Goal: Task Accomplishment & Management: Manage account settings

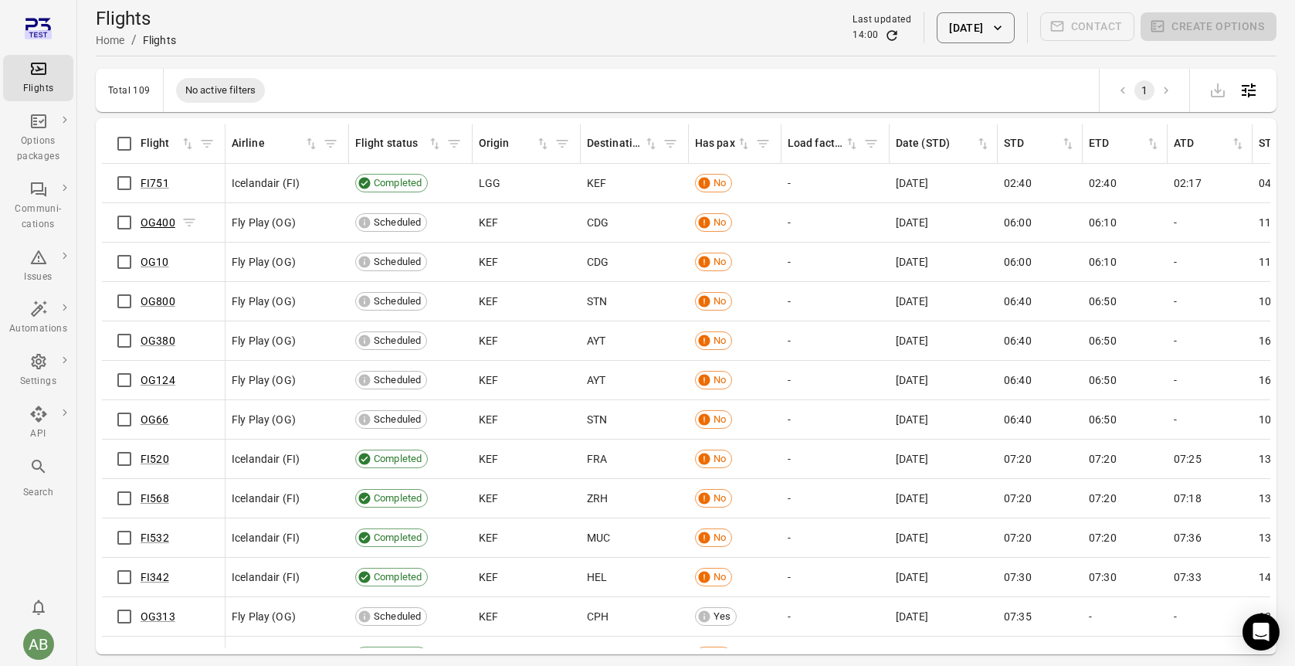
click at [168, 221] on link "OG400" at bounding box center [158, 222] width 35 height 12
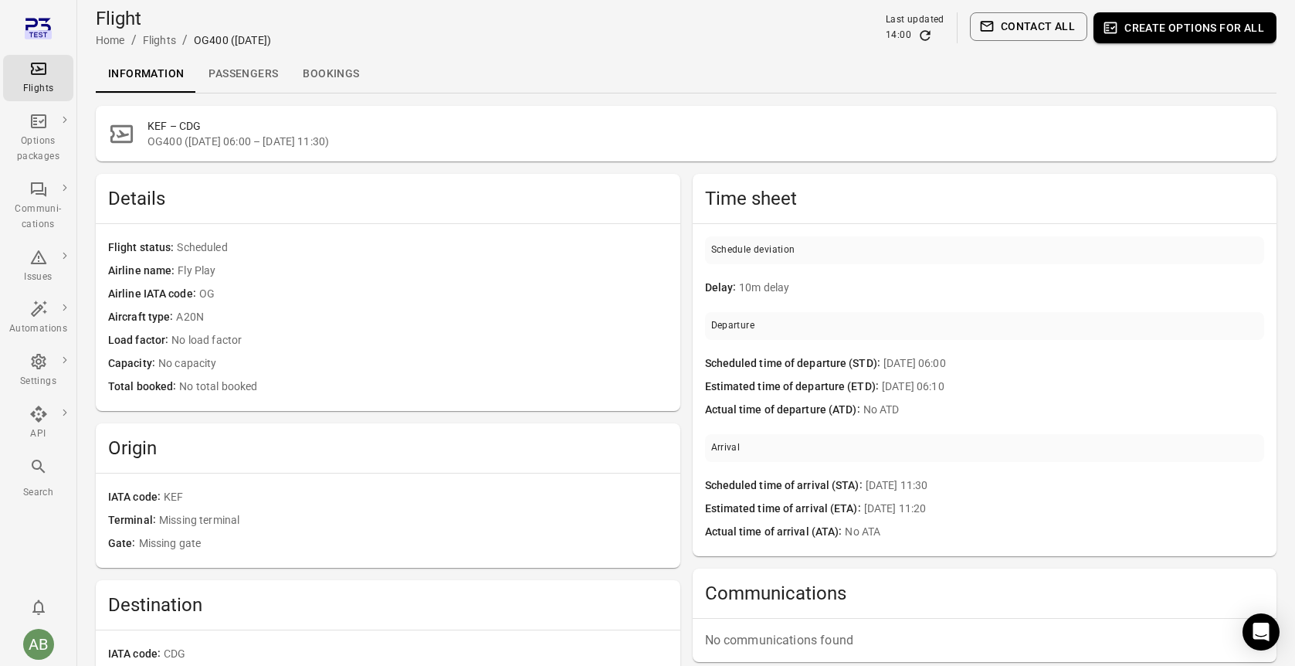
click at [1145, 31] on button "Create options for all" at bounding box center [1184, 27] width 183 height 31
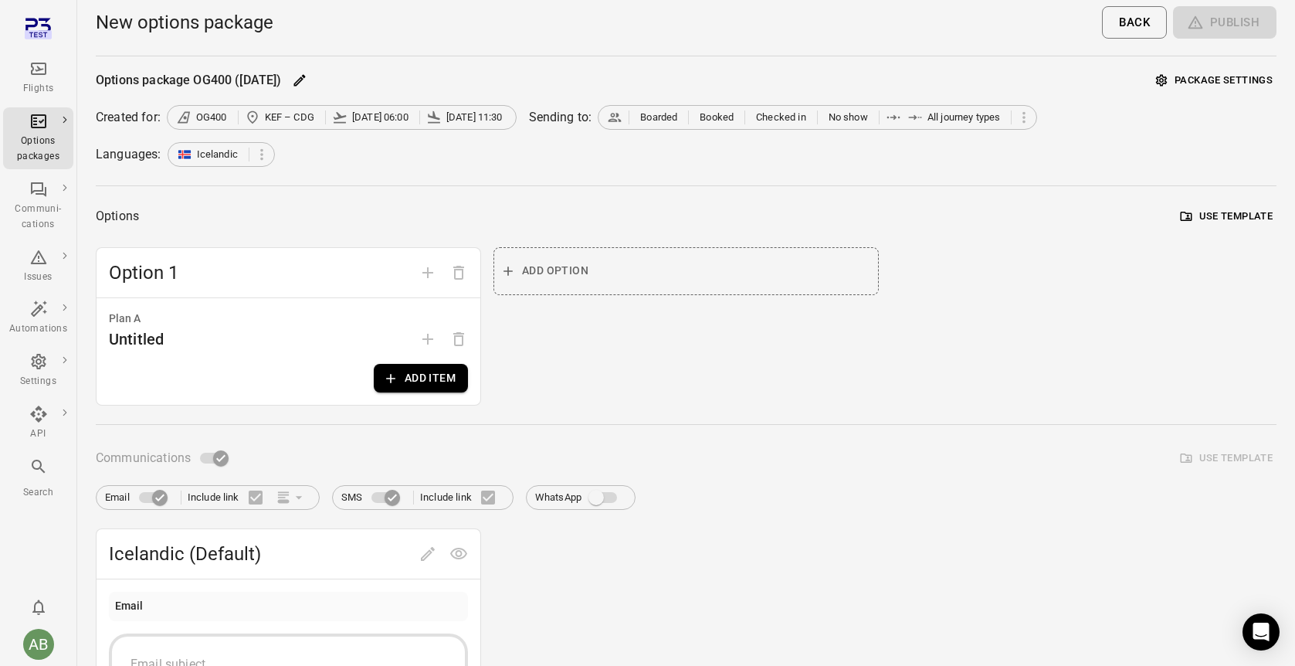
click at [428, 378] on button "Add item" at bounding box center [421, 378] width 94 height 29
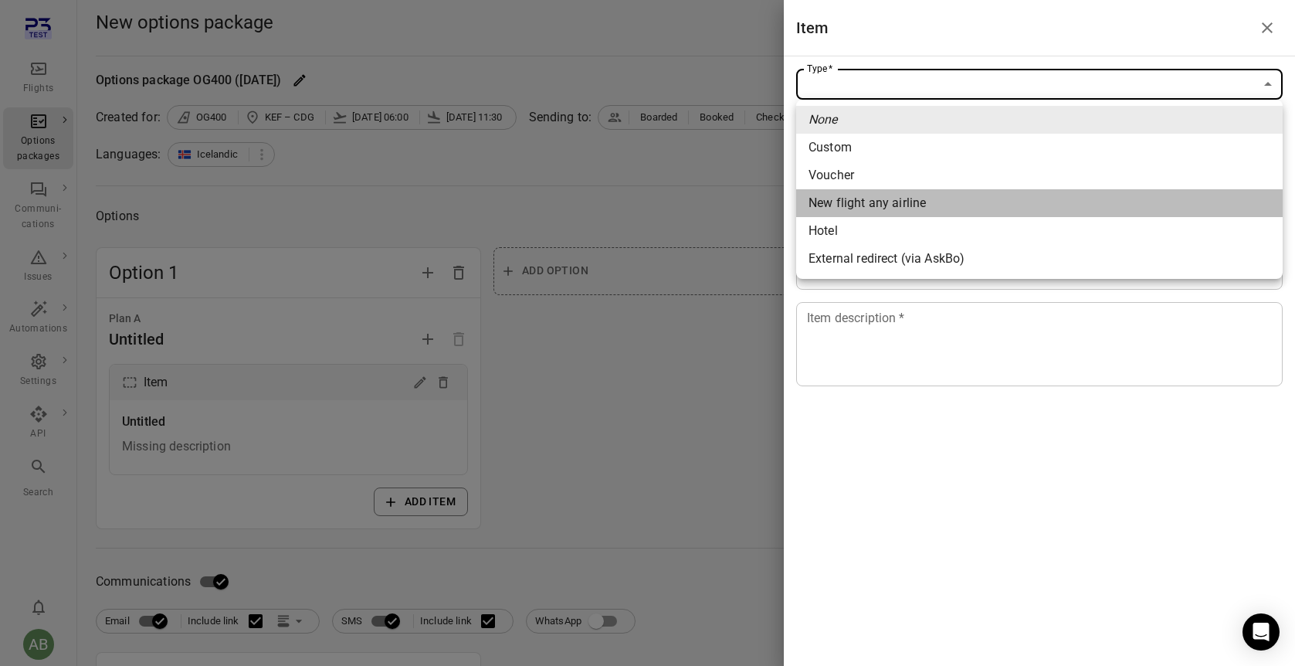
click at [873, 207] on div "New flight any airline" at bounding box center [866, 203] width 117 height 19
type input "**********"
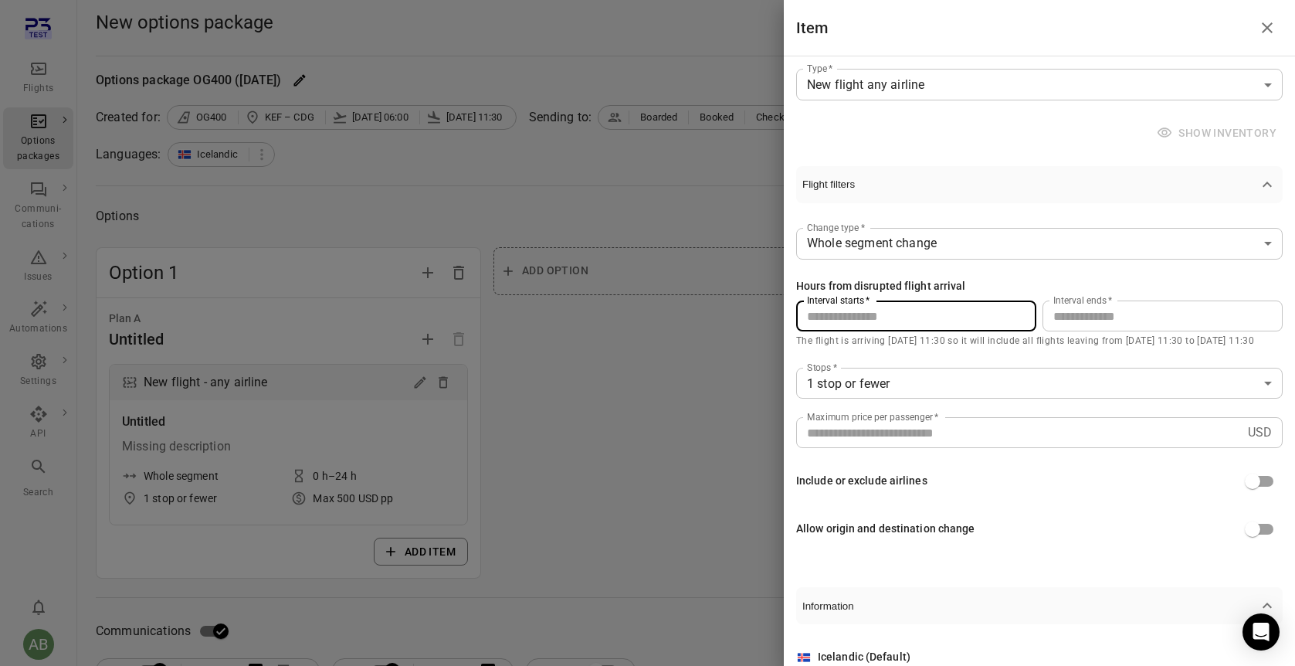
click at [964, 318] on input "*" at bounding box center [916, 315] width 240 height 31
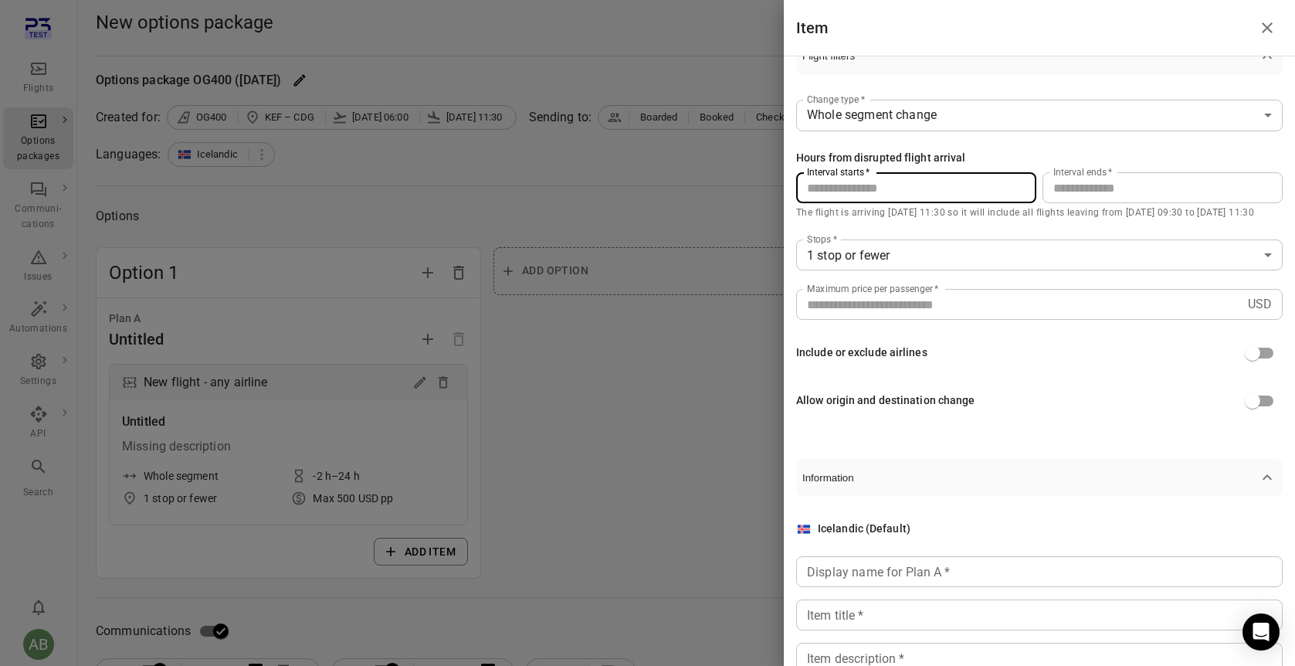
scroll to position [138, 0]
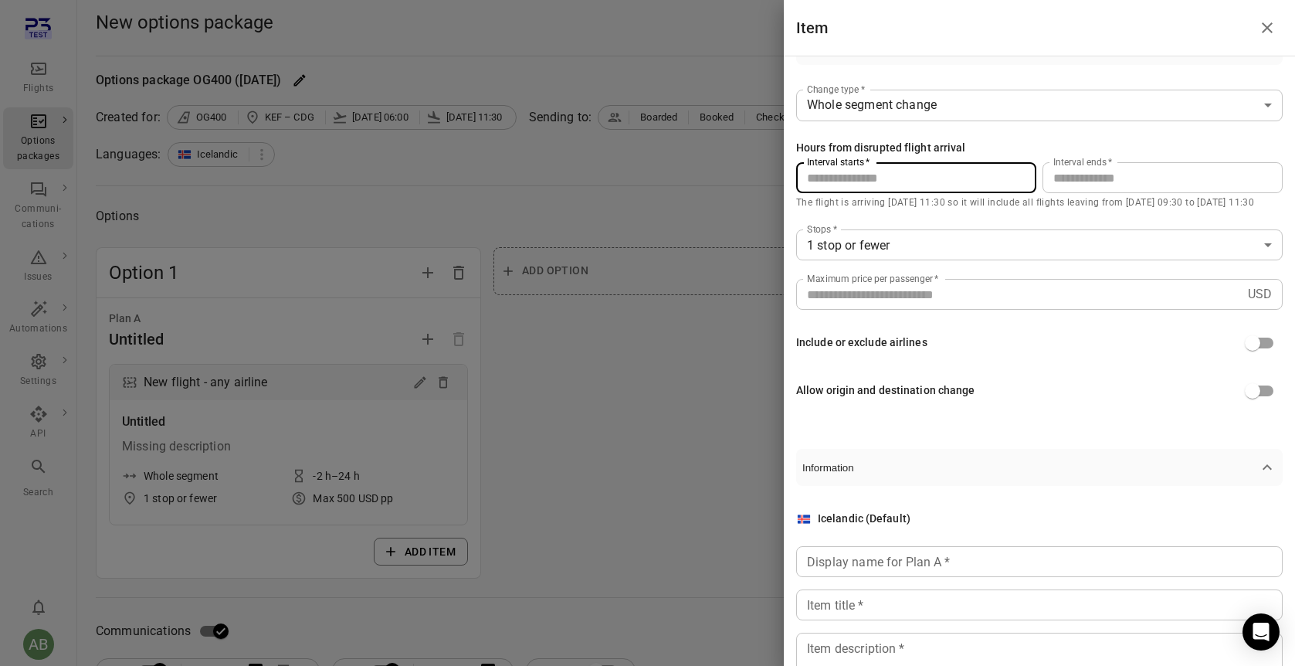
type input "**"
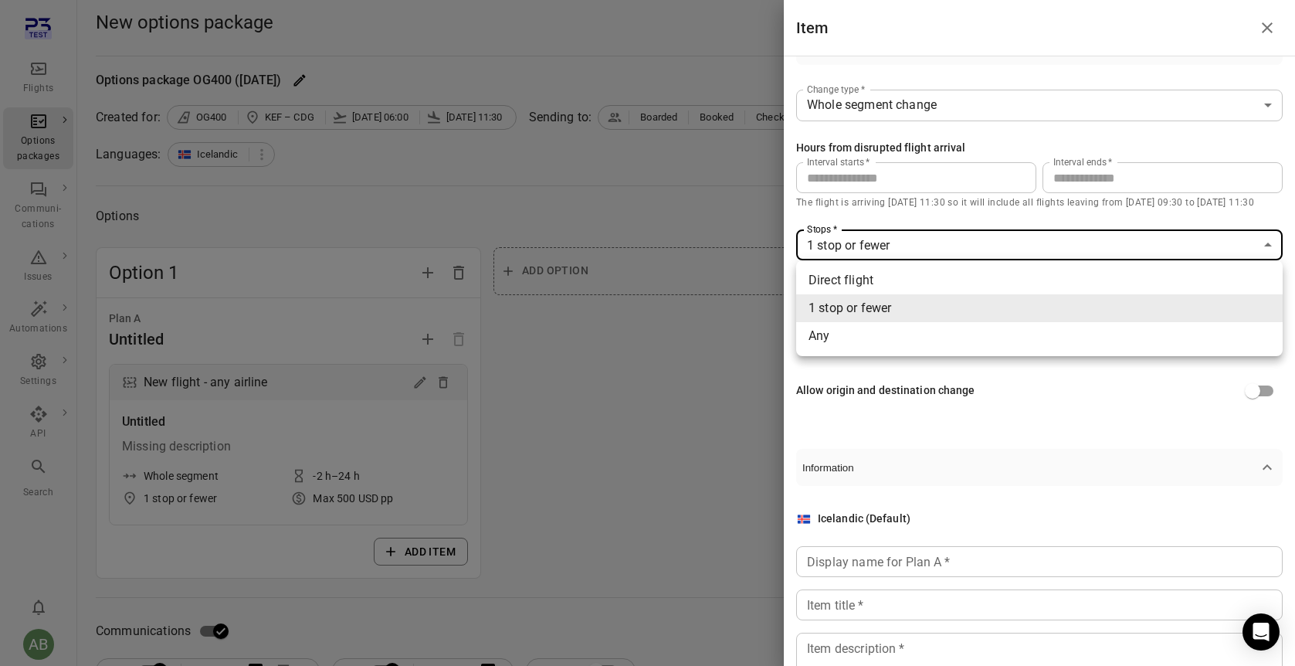
click at [958, 435] on div at bounding box center [647, 333] width 1295 height 666
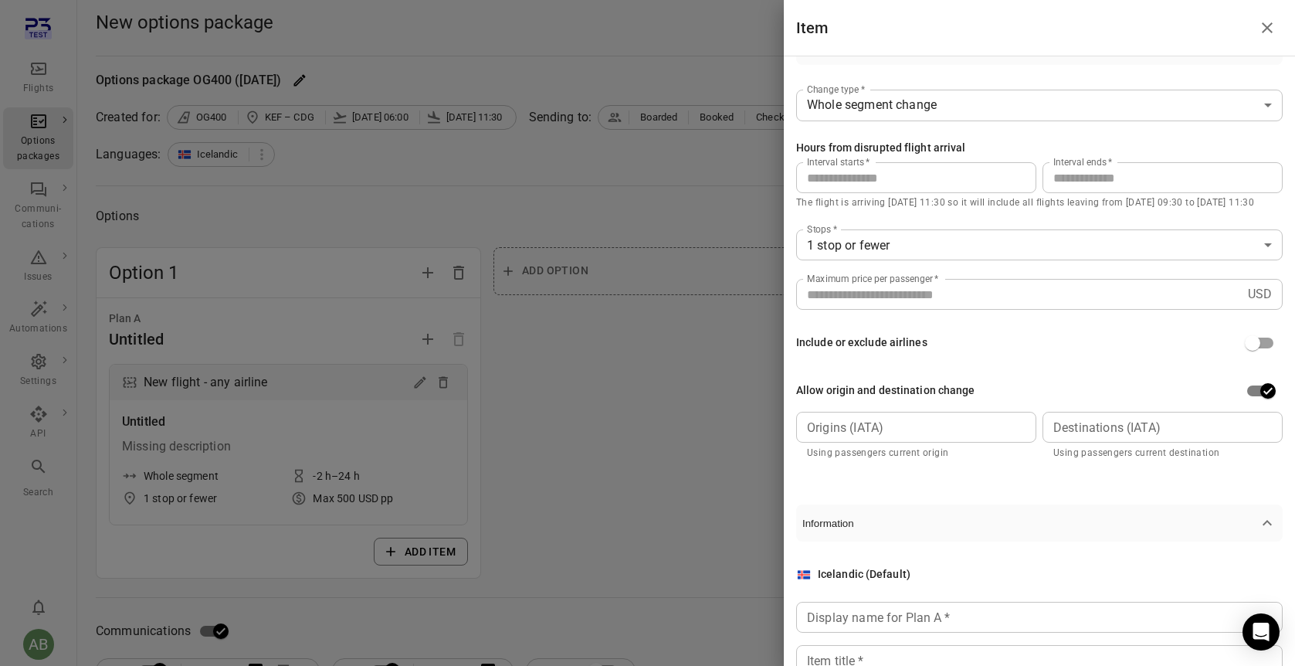
click at [968, 429] on input "Origins (IATA)" at bounding box center [915, 427] width 229 height 22
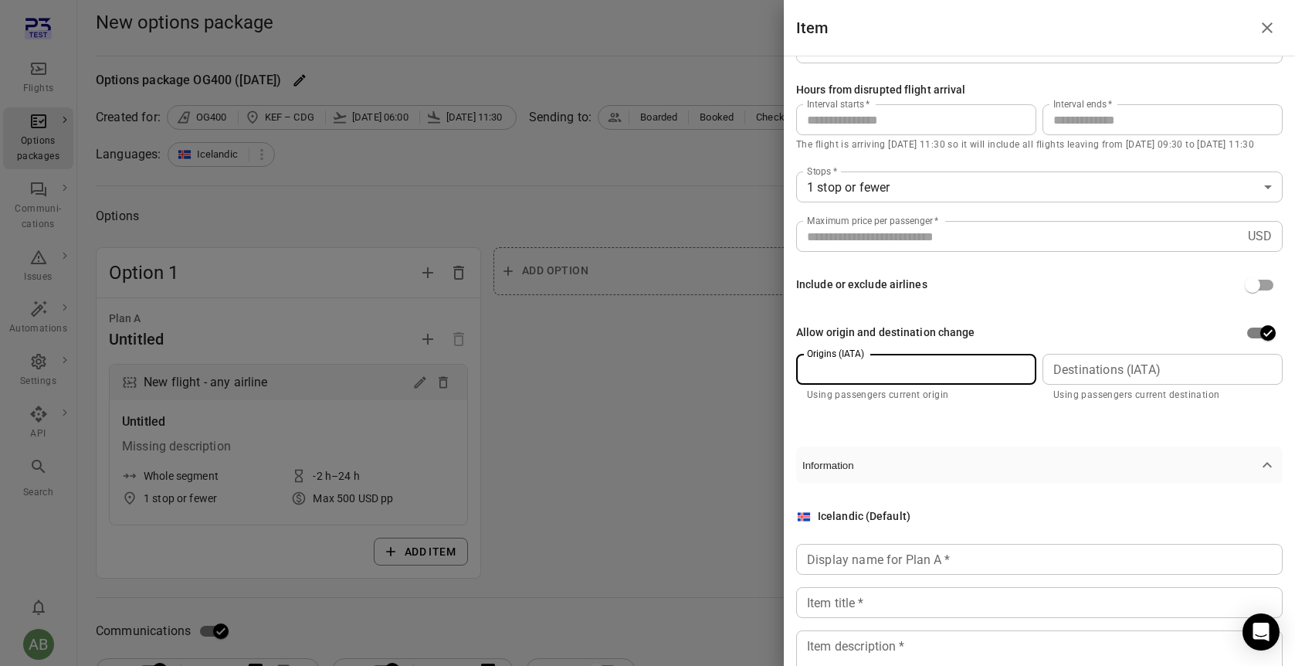
scroll to position [282, 0]
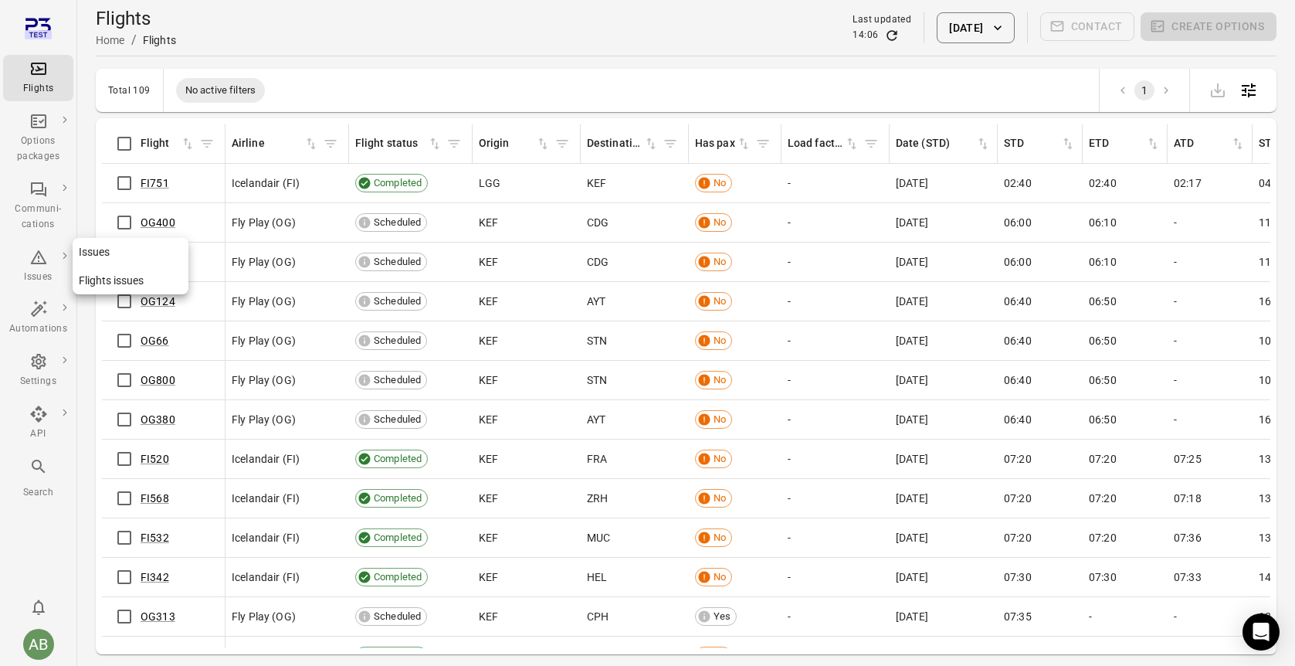
click at [38, 264] on icon "Main navigation" at bounding box center [38, 257] width 19 height 19
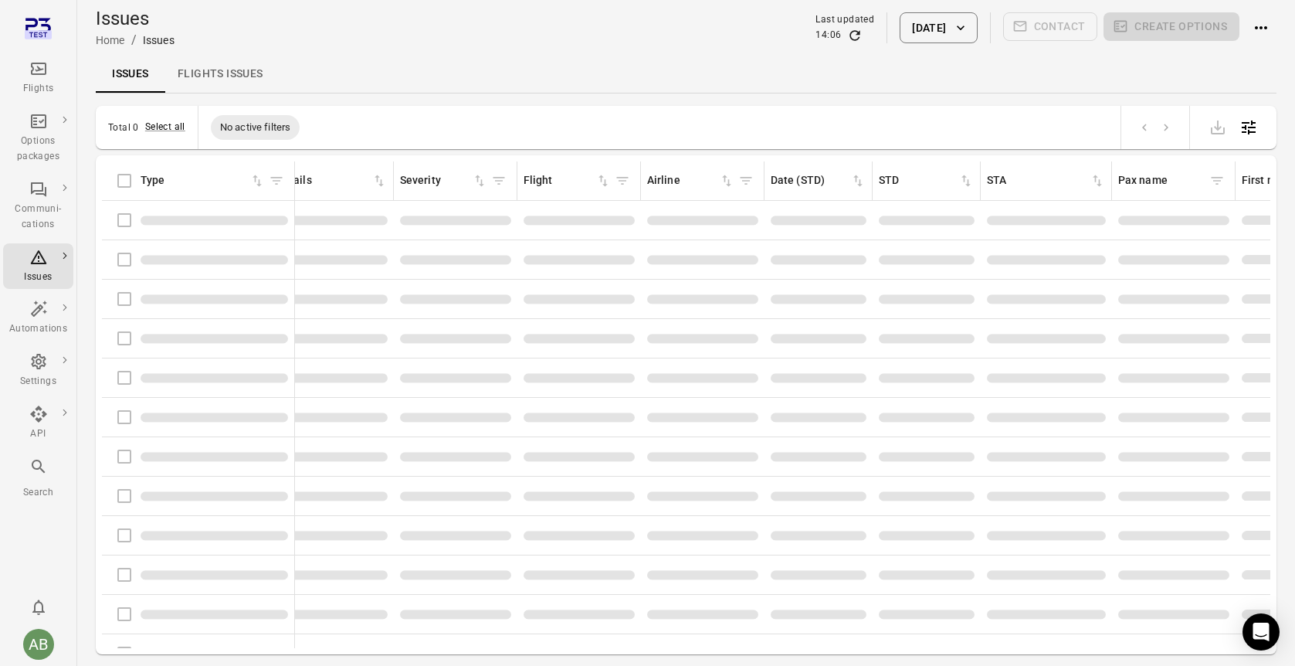
scroll to position [0, 28]
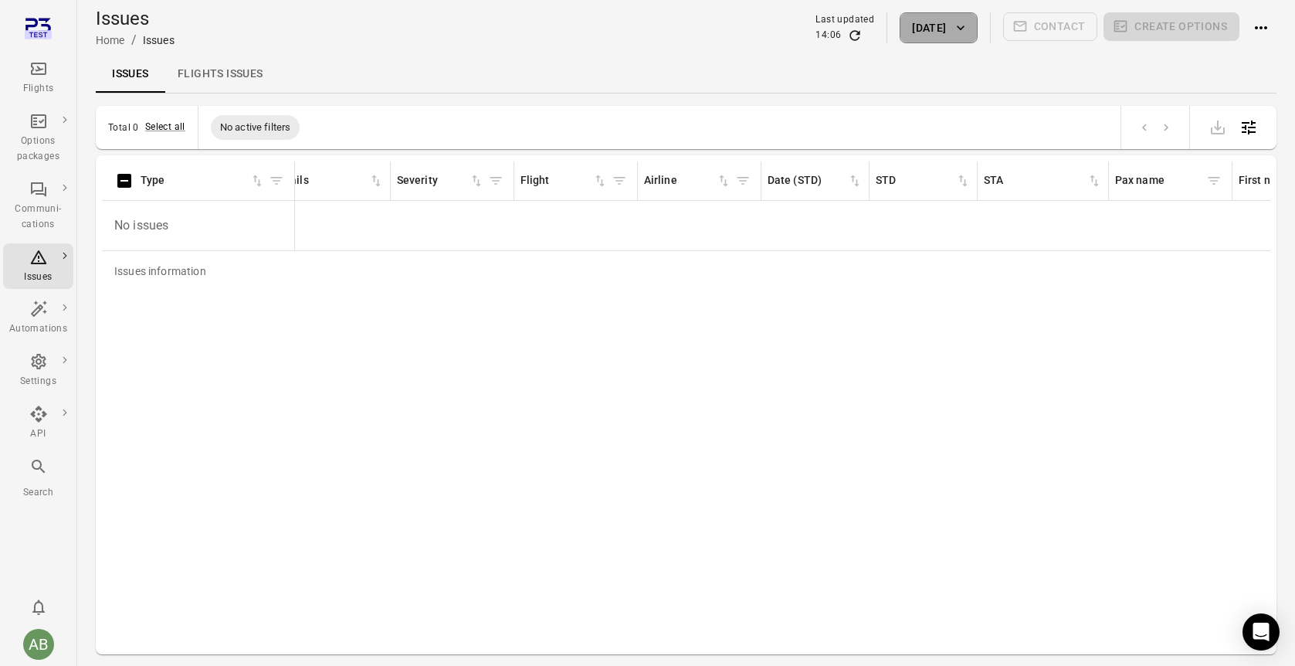
click at [913, 26] on button "[DATE]" at bounding box center [938, 27] width 77 height 31
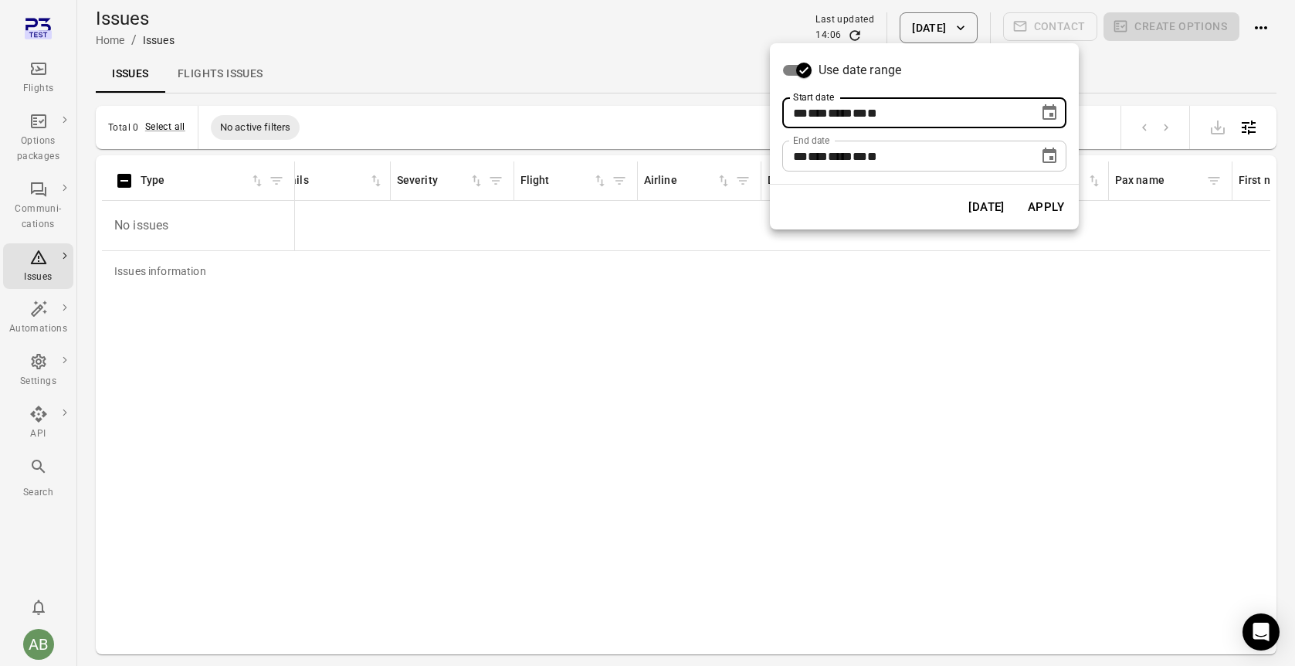
click at [825, 109] on span "***" at bounding box center [818, 113] width 20 height 12
type input "**********"
click at [1049, 206] on button "Apply" at bounding box center [1045, 207] width 53 height 32
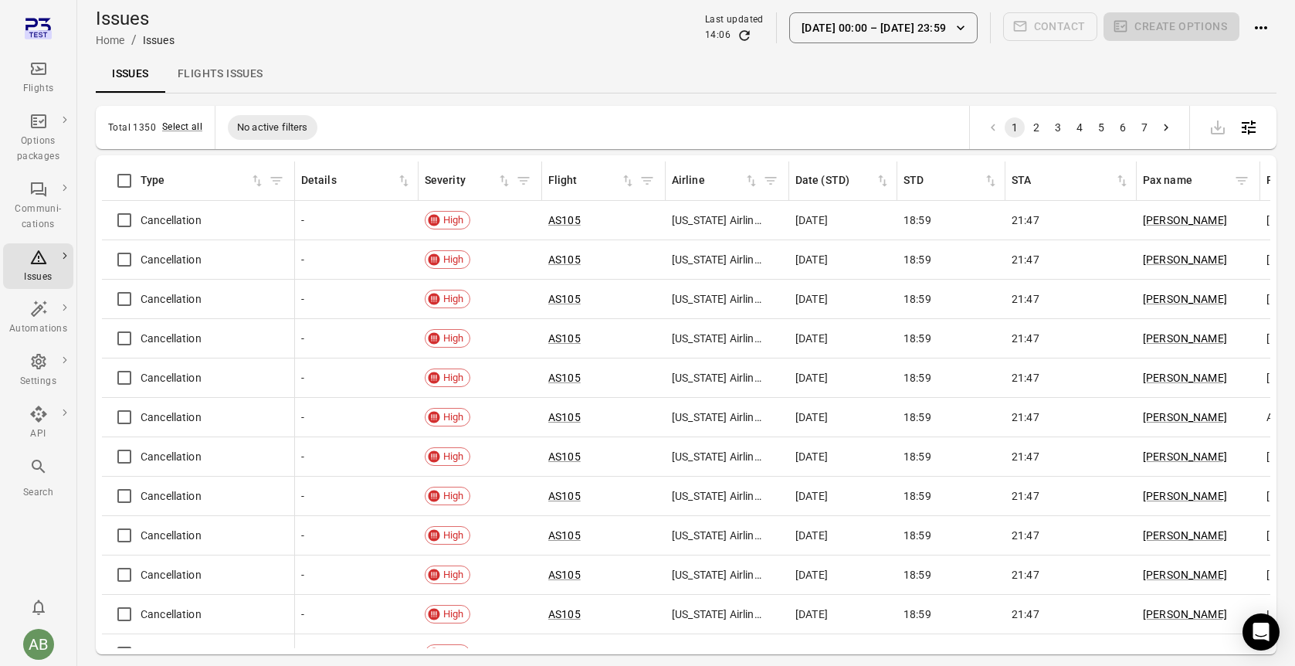
click at [39, 72] on icon "Main navigation" at bounding box center [38, 68] width 19 height 19
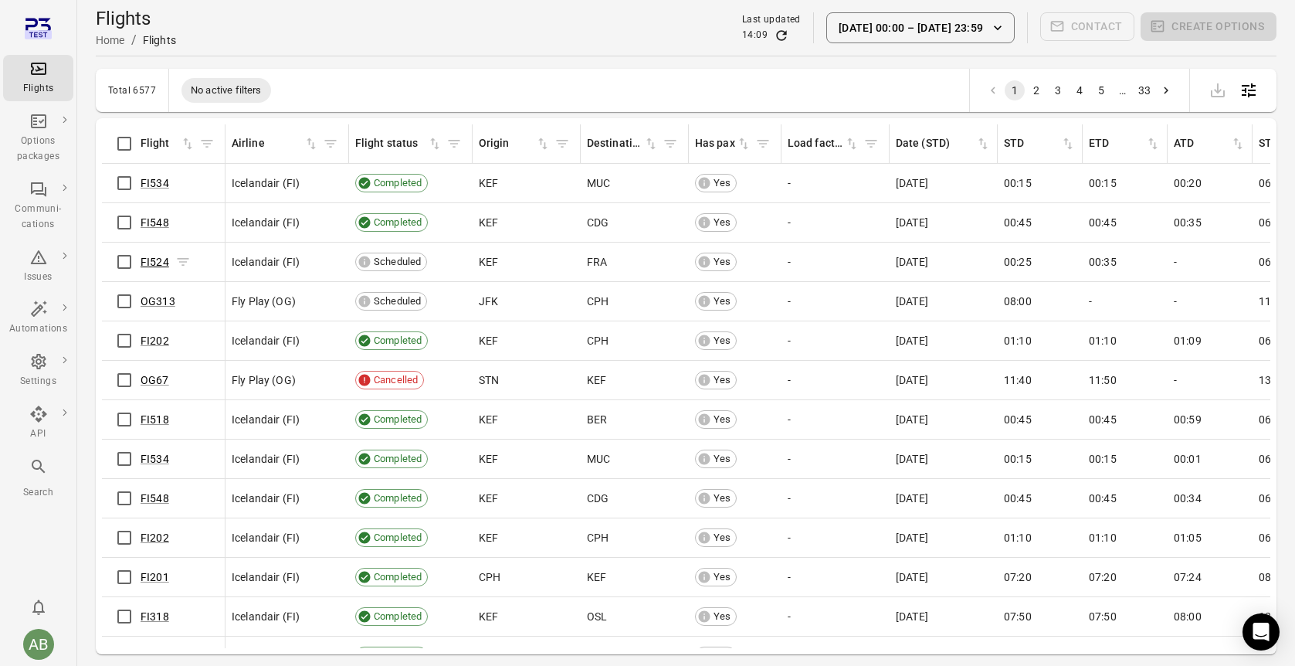
click at [161, 257] on link "FI524" at bounding box center [155, 262] width 29 height 12
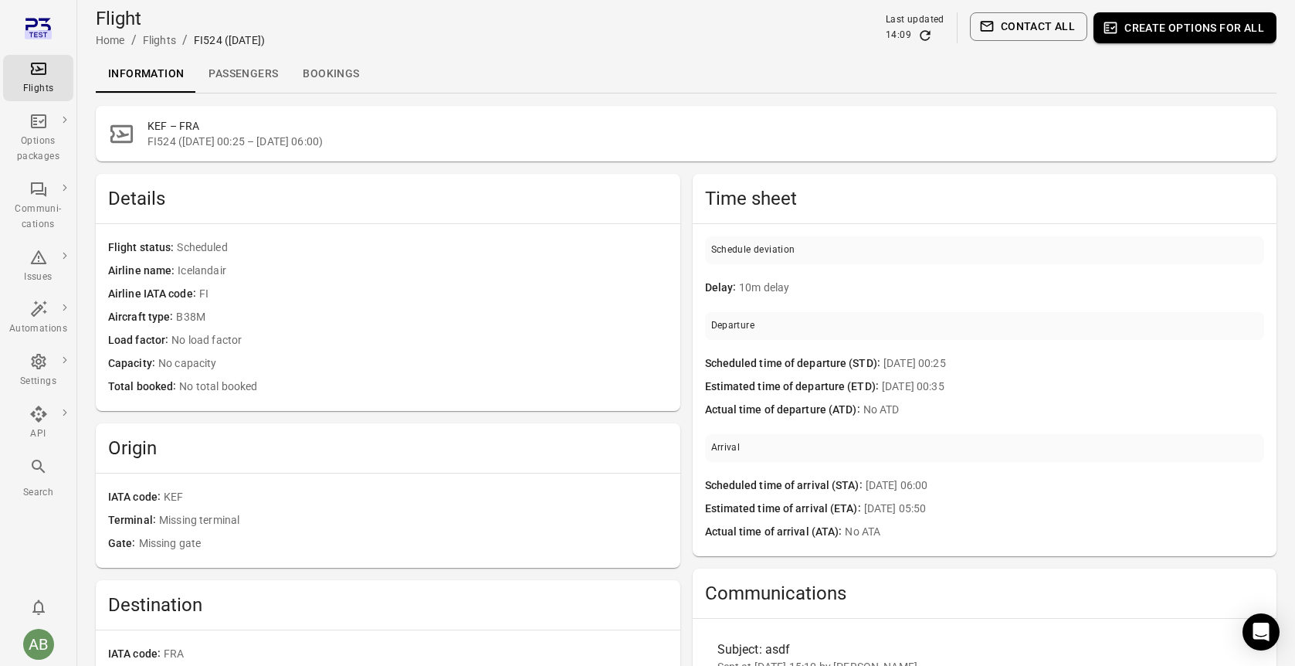
click at [328, 71] on link "Bookings" at bounding box center [330, 74] width 81 height 37
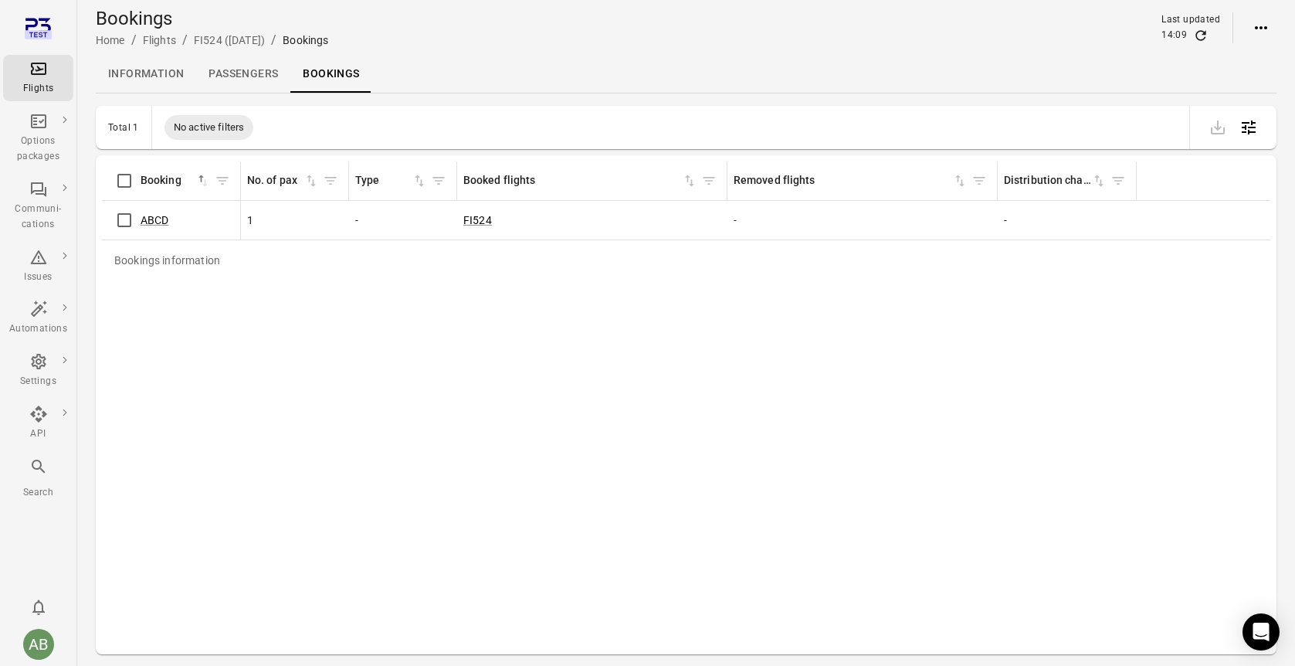
click at [396, 224] on div "-" at bounding box center [403, 219] width 96 height 15
click at [221, 69] on link "Passengers" at bounding box center [243, 74] width 94 height 37
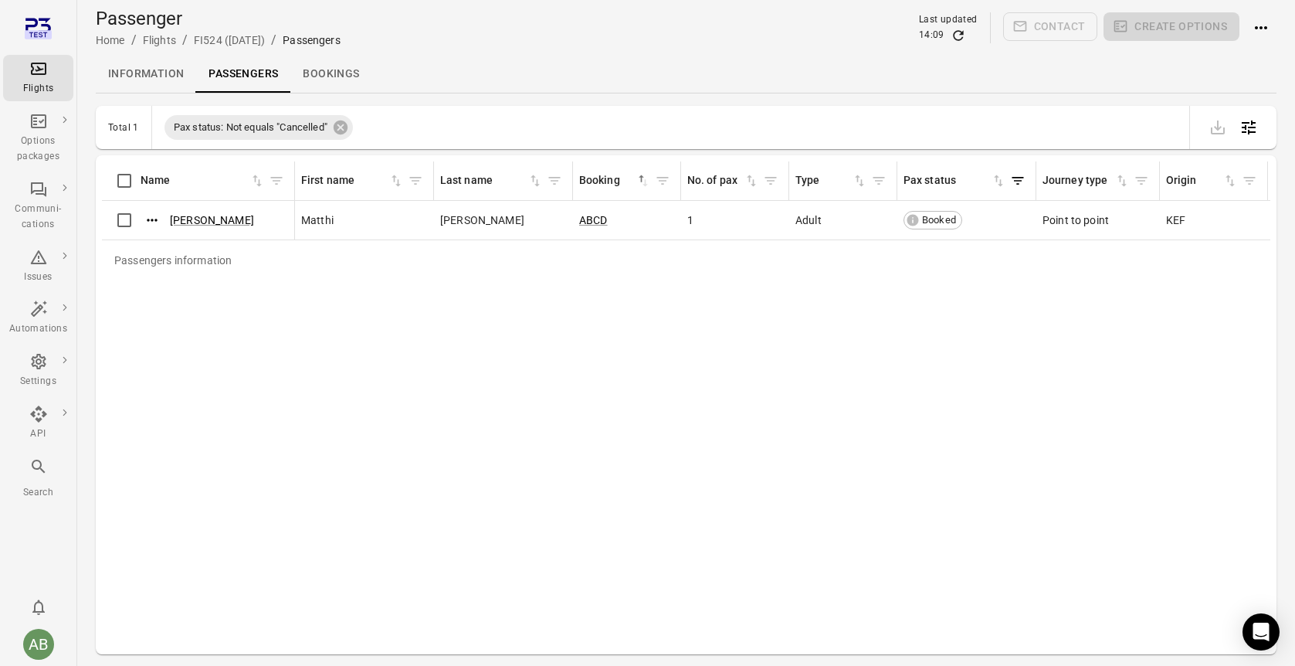
click at [142, 73] on link "Information" at bounding box center [146, 74] width 100 height 37
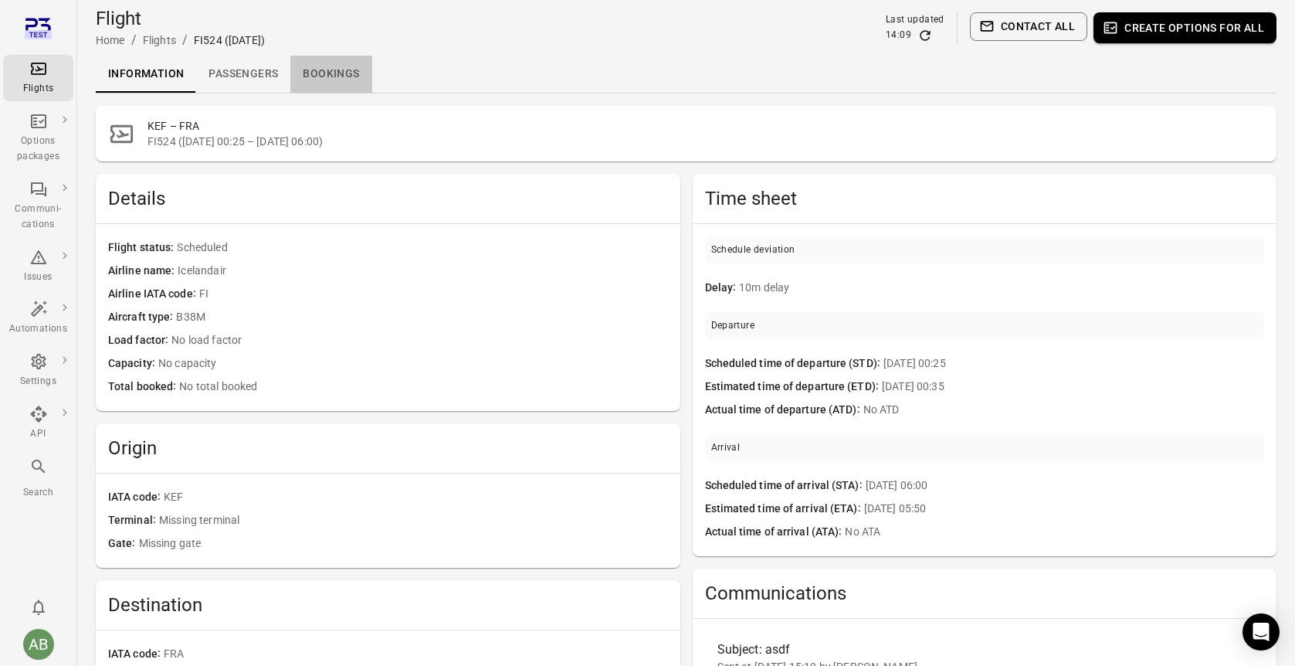
click at [330, 70] on link "Bookings" at bounding box center [330, 74] width 81 height 37
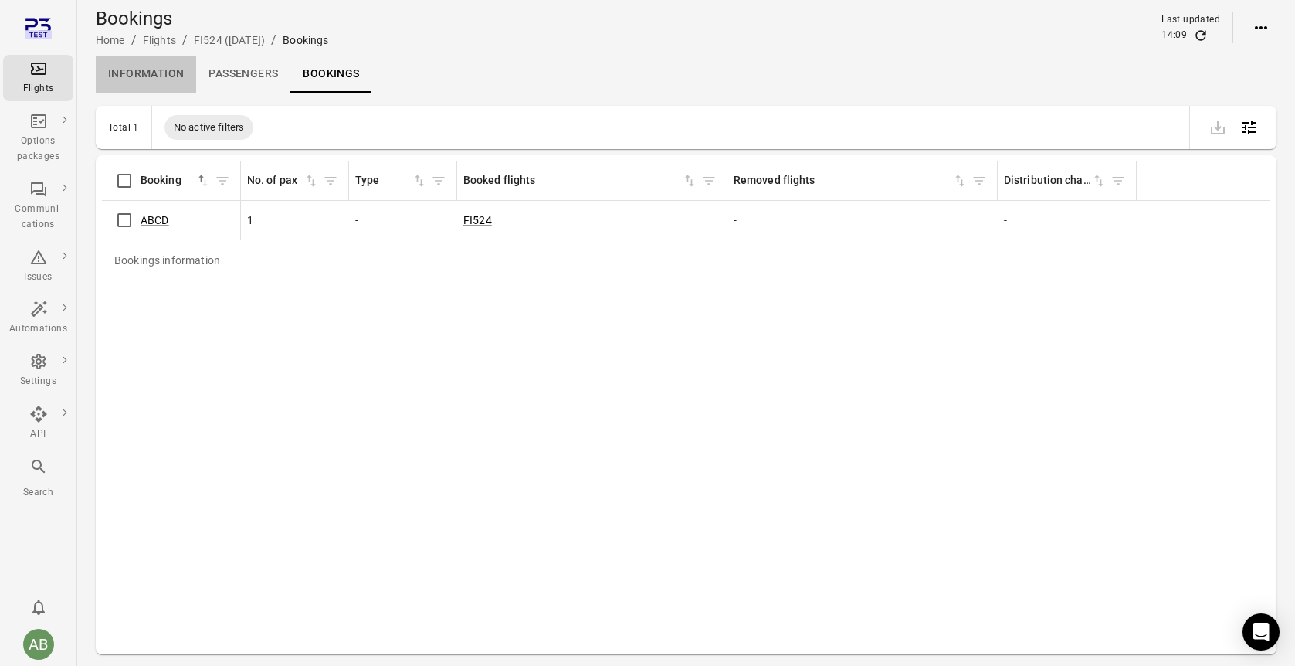
click at [132, 73] on link "Information" at bounding box center [146, 74] width 100 height 37
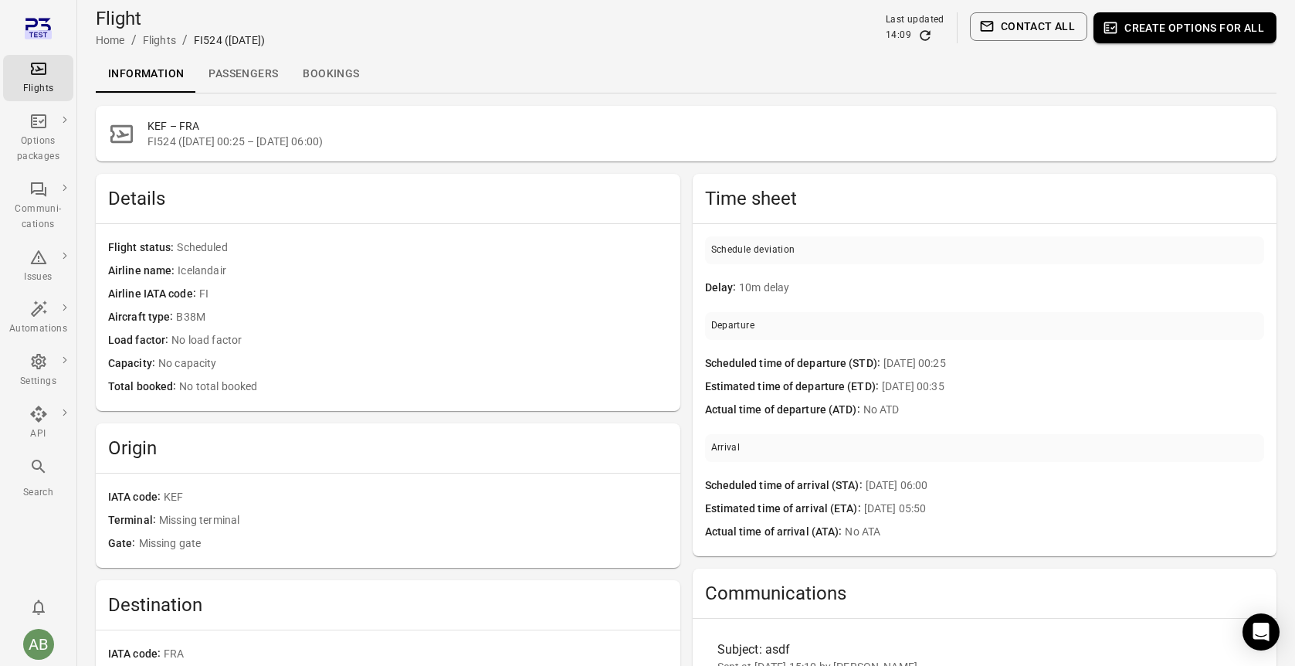
click at [330, 79] on link "Bookings" at bounding box center [330, 74] width 81 height 37
